Goal: Task Accomplishment & Management: Manage account settings

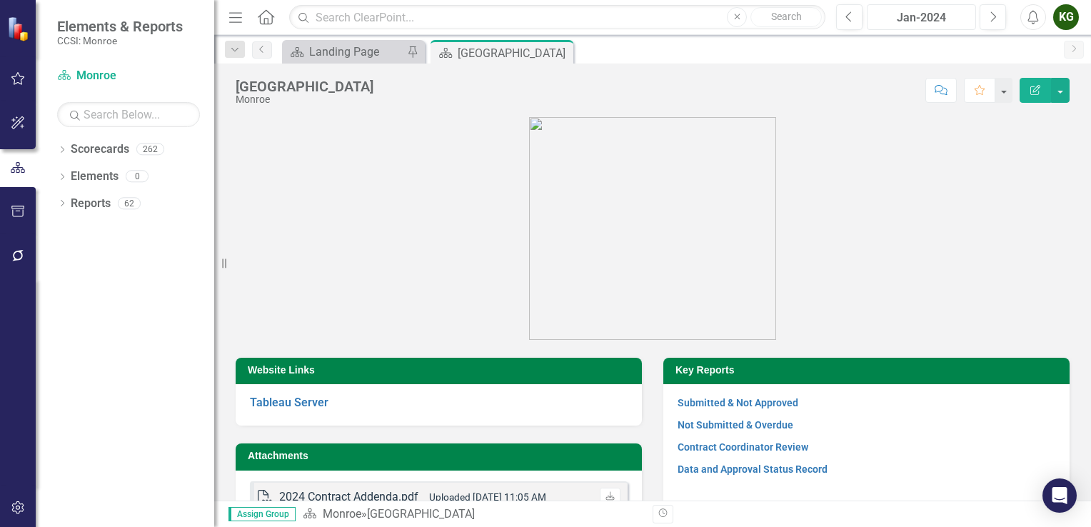
click at [918, 7] on button "Jan-2024" at bounding box center [921, 17] width 109 height 26
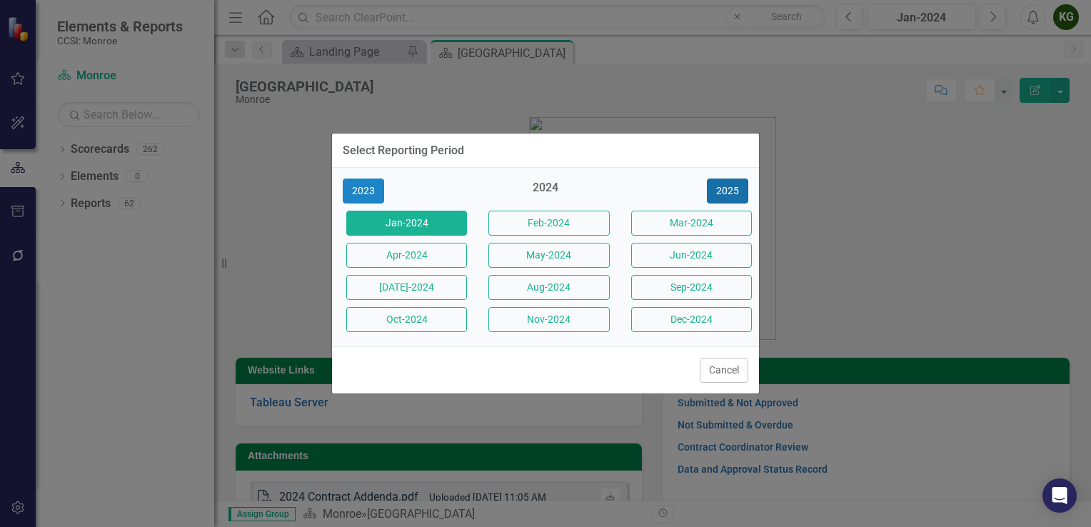
click at [723, 188] on button "2025" at bounding box center [727, 191] width 41 height 25
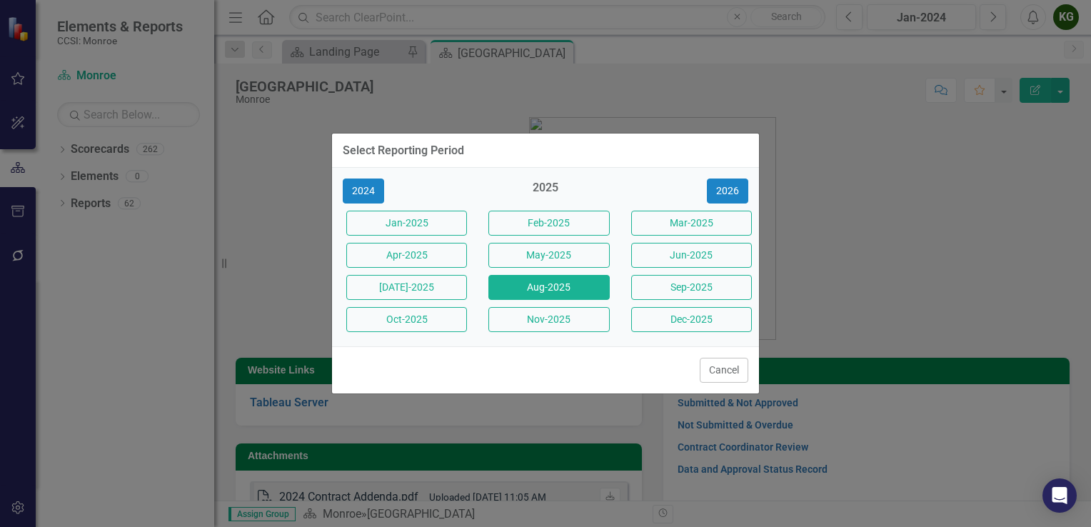
click at [556, 281] on button "Aug-2025" at bounding box center [549, 287] width 121 height 25
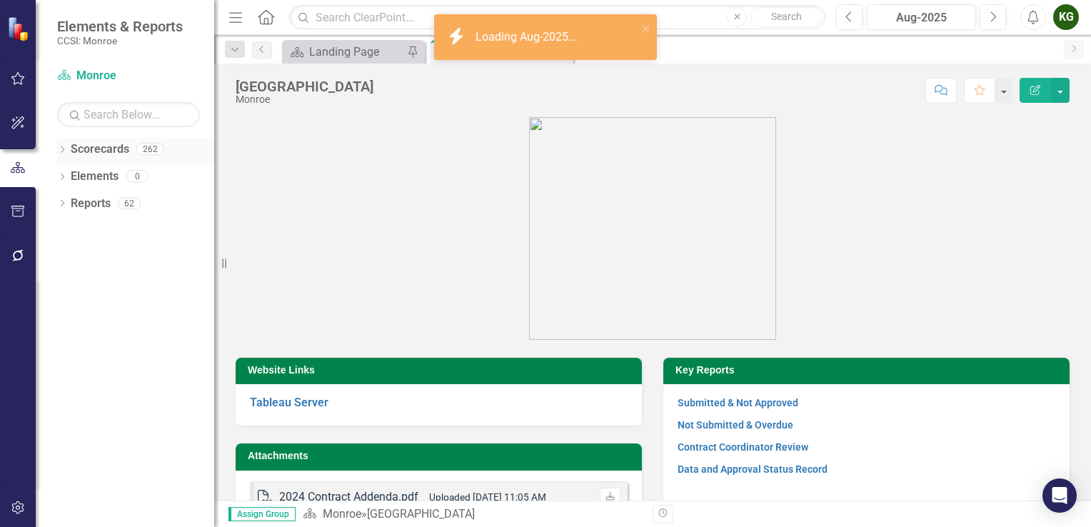
click at [66, 151] on icon "Dropdown" at bounding box center [62, 151] width 10 height 8
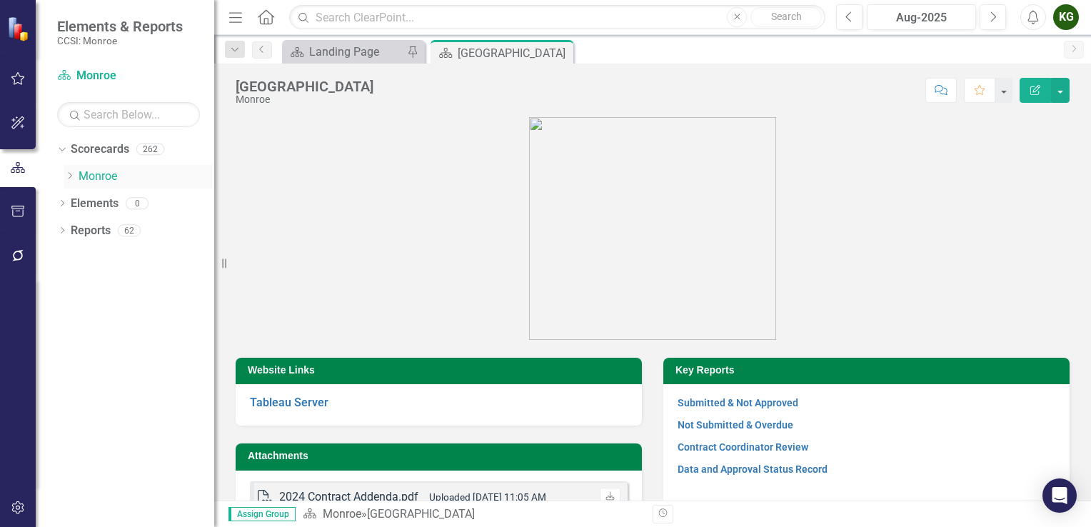
click at [66, 179] on icon "Dropdown" at bounding box center [69, 175] width 11 height 9
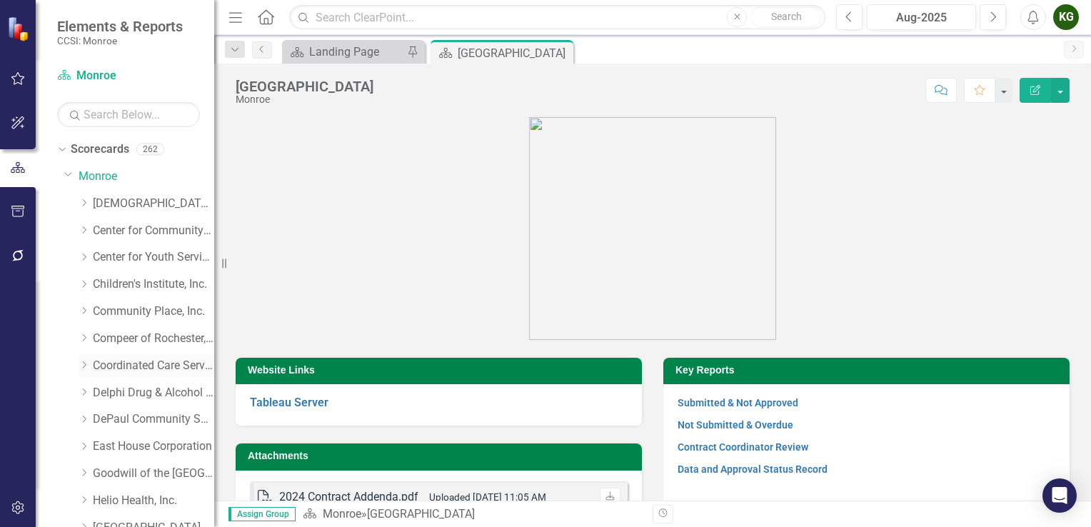
click at [97, 363] on link "Coordinated Care Services Inc." at bounding box center [153, 366] width 121 height 16
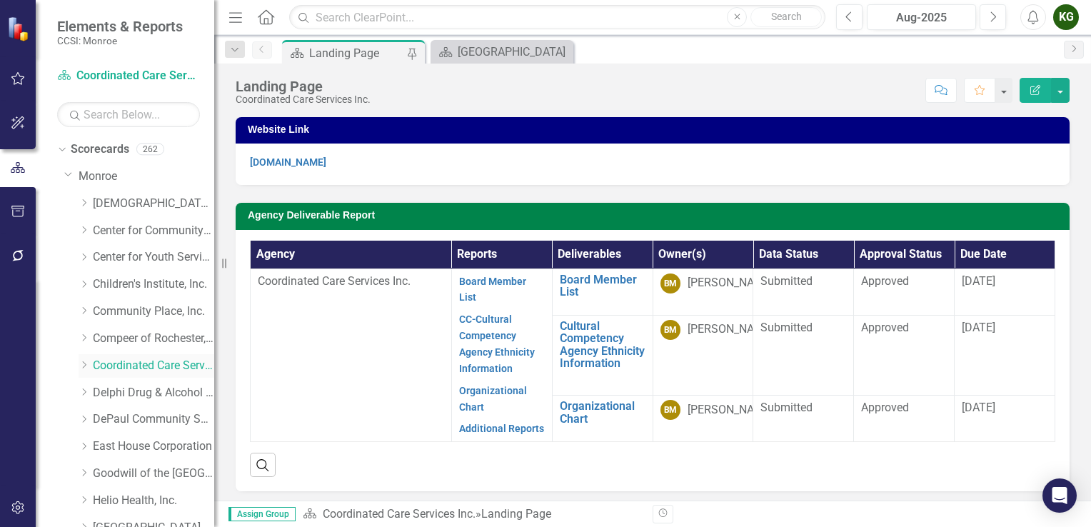
click at [82, 370] on div "Dropdown" at bounding box center [84, 366] width 11 height 12
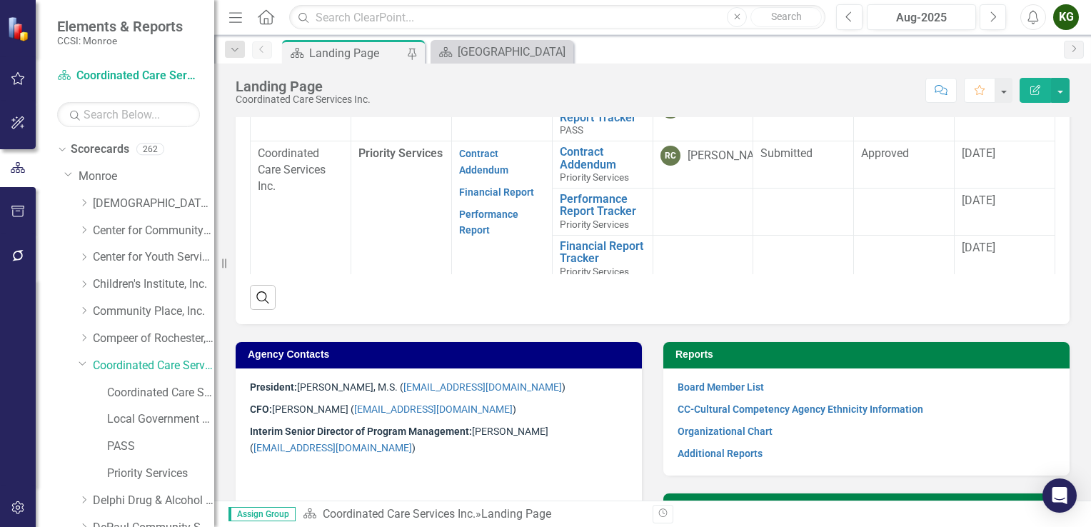
scroll to position [129, 0]
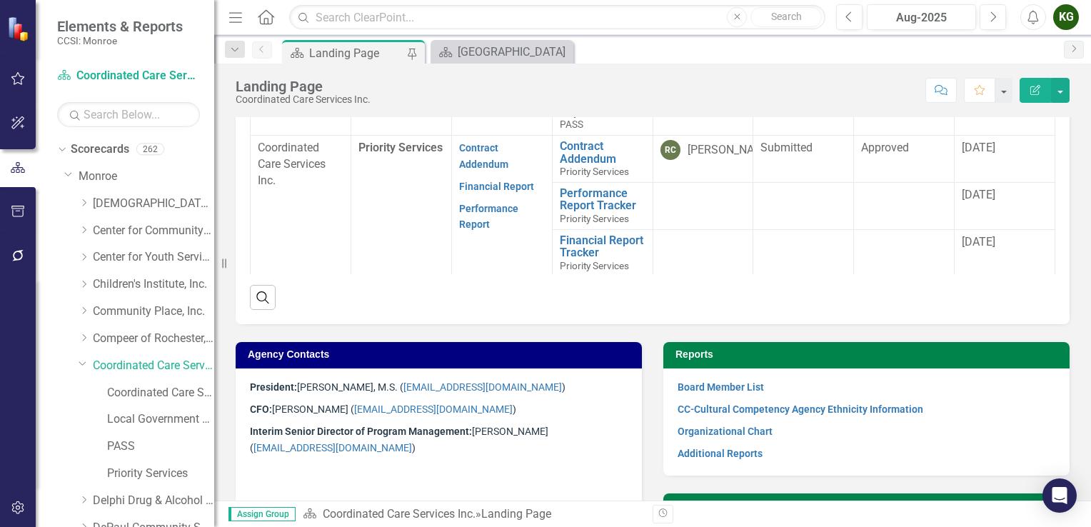
click at [1072, 14] on div "KG" at bounding box center [1066, 17] width 26 height 26
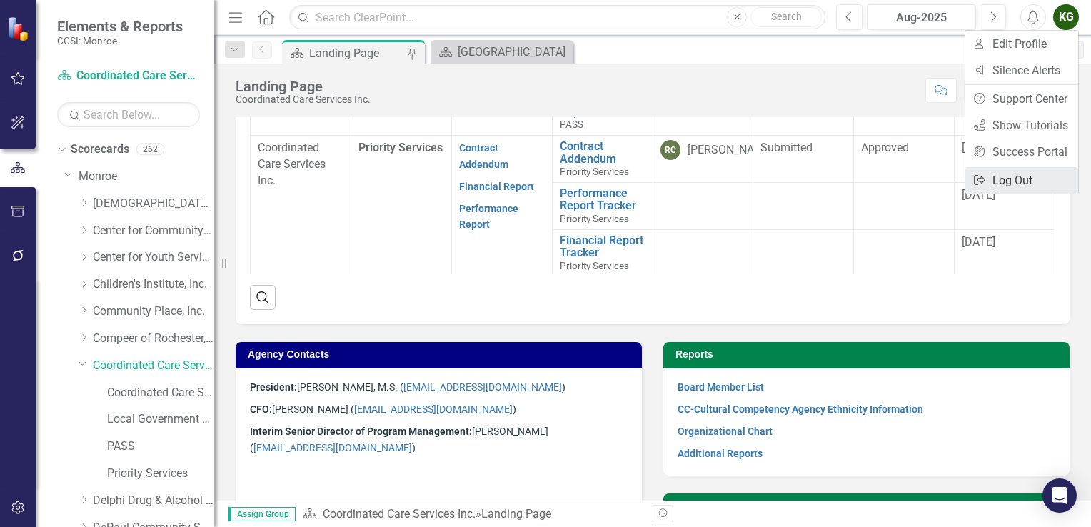
click at [1013, 176] on link "Logout Log Out" at bounding box center [1022, 180] width 113 height 26
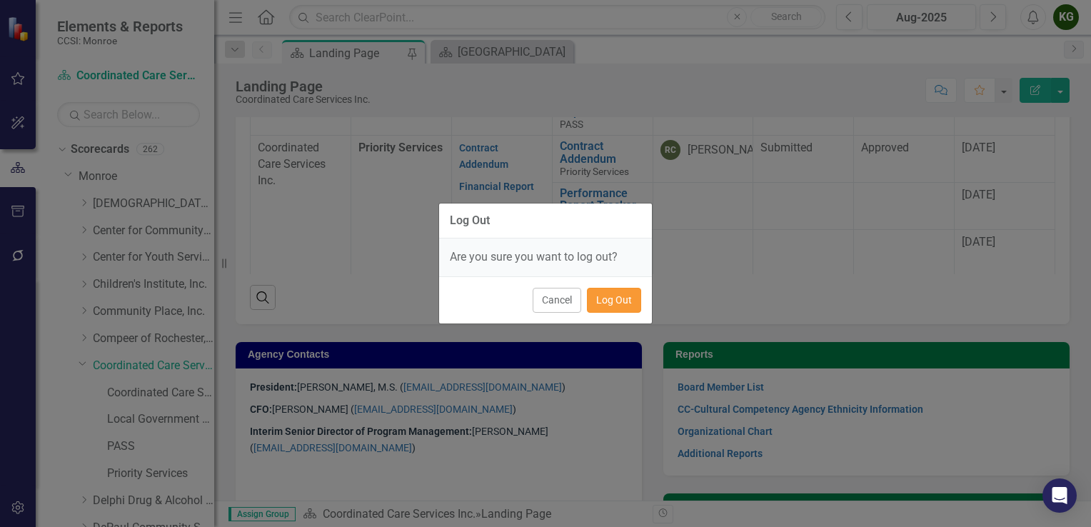
click at [631, 296] on button "Log Out" at bounding box center [614, 300] width 54 height 25
